Goal: Task Accomplishment & Management: Complete application form

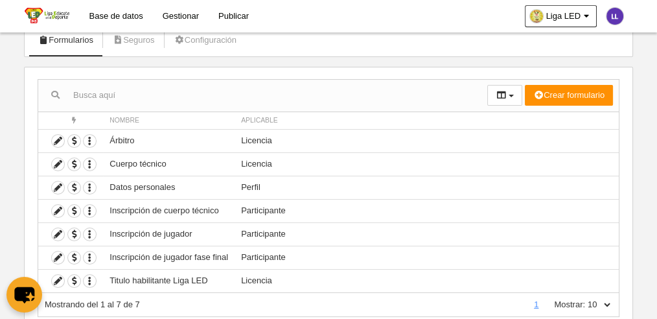
scroll to position [86, 0]
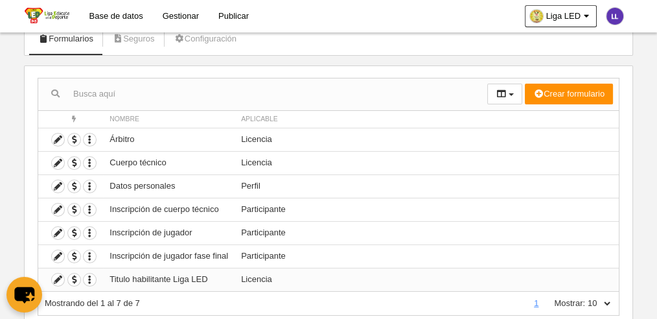
click at [119, 276] on td "Titulo habilitante Liga LED" at bounding box center [169, 279] width 132 height 23
click at [90, 275] on icon "button" at bounding box center [90, 279] width 12 height 12
drag, startPoint x: 89, startPoint y: 275, endPoint x: 81, endPoint y: 275, distance: 8.4
click at [89, 275] on icon "button" at bounding box center [90, 279] width 12 height 12
click at [60, 276] on icon at bounding box center [58, 279] width 12 height 12
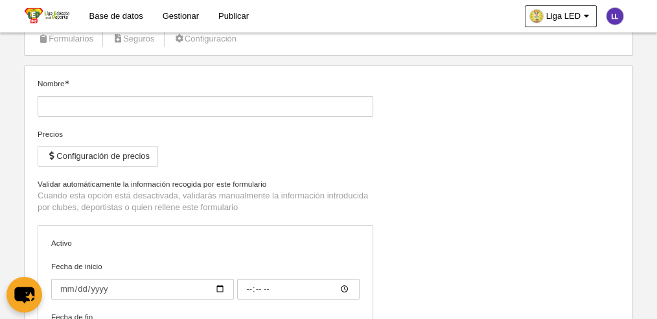
type input "Titulo habilitante Liga LED"
checkbox input "true"
type input "[DATE]"
type input "00:00"
type input "[DATE]"
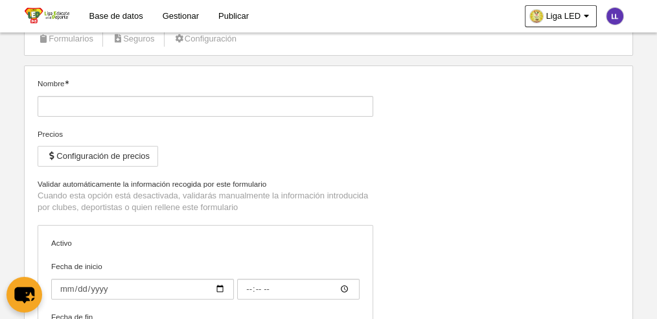
type input "00:00"
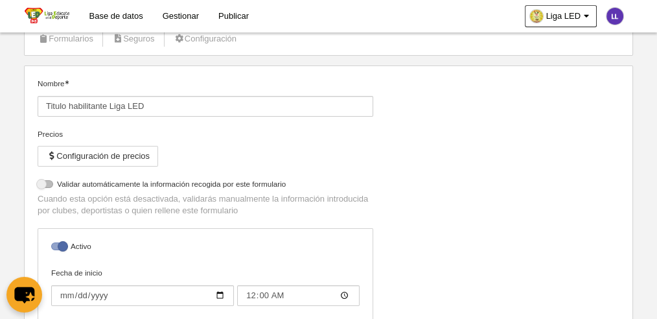
select select "selected"
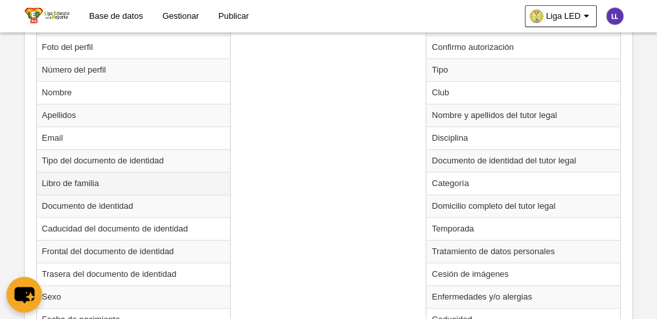
scroll to position [561, 0]
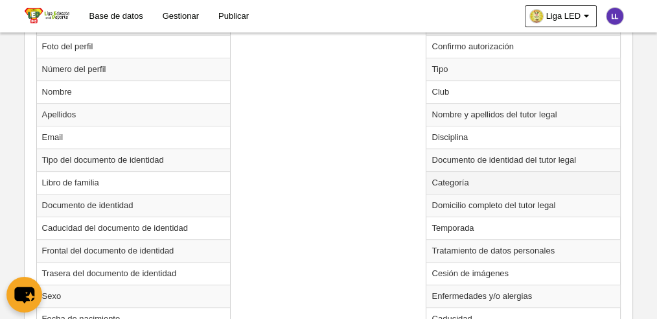
click at [455, 181] on td "Categoría" at bounding box center [523, 182] width 194 height 23
radio input "true"
select select
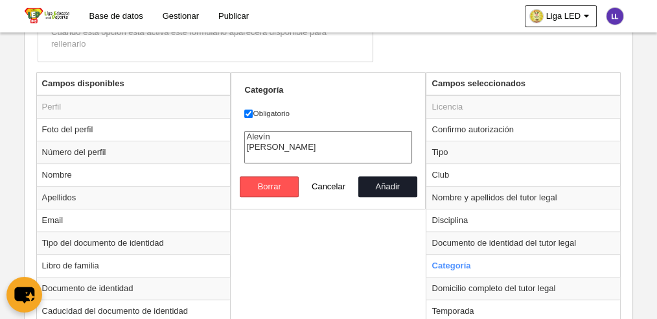
scroll to position [475, 0]
